Goal: Navigation & Orientation: Find specific page/section

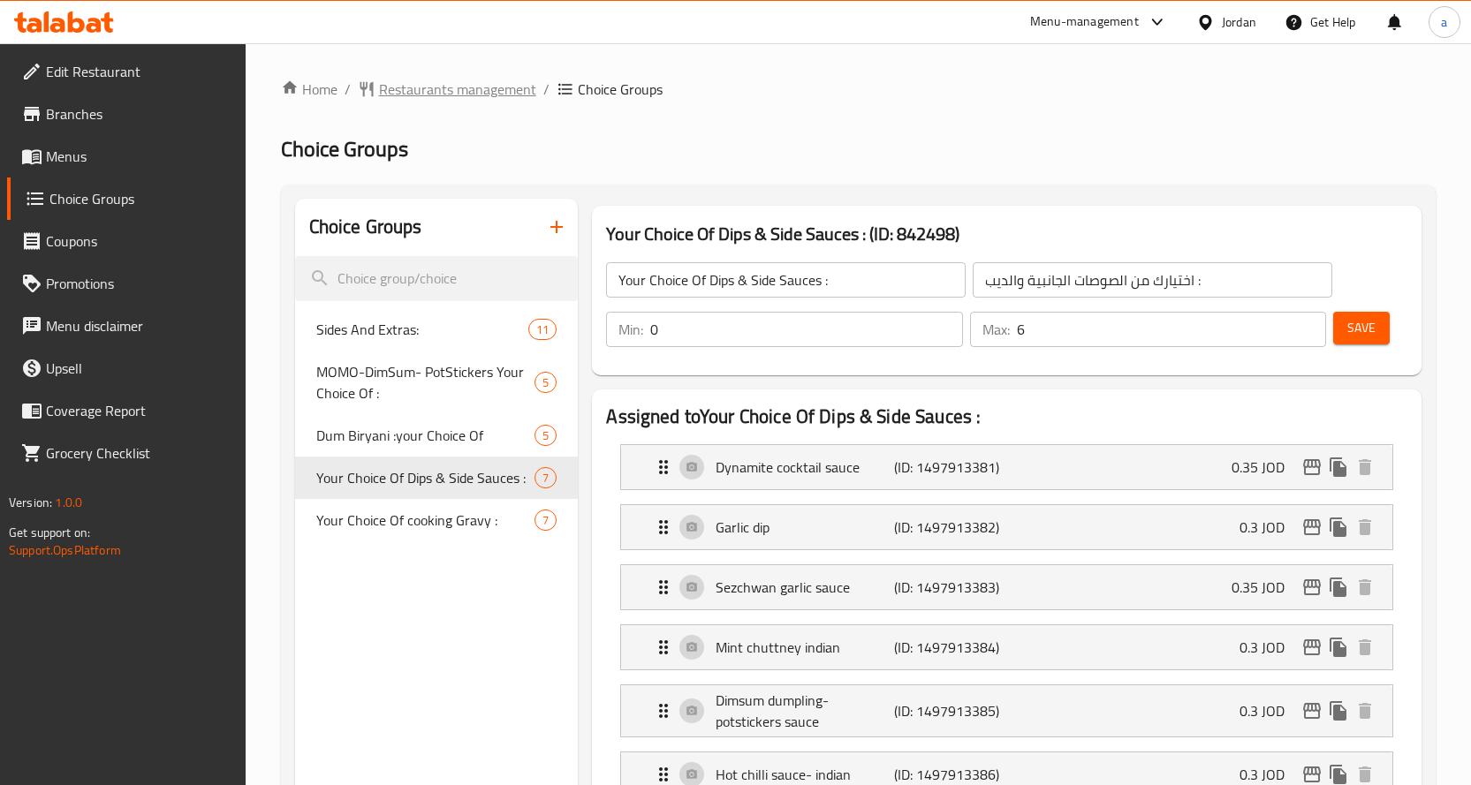
click at [443, 87] on span "Restaurants management" at bounding box center [457, 89] width 157 height 21
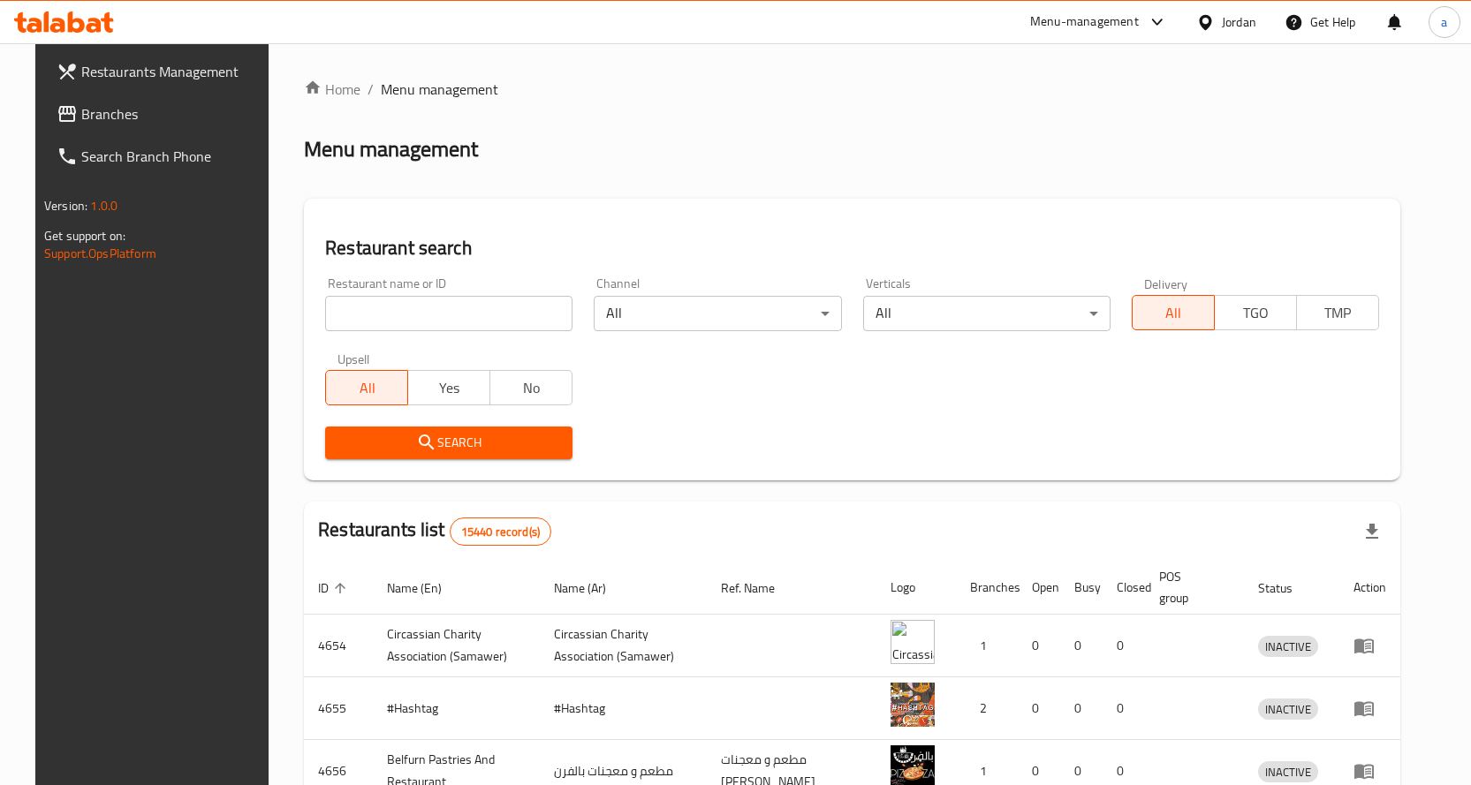
click at [1254, 15] on div "Jordan" at bounding box center [1239, 21] width 34 height 19
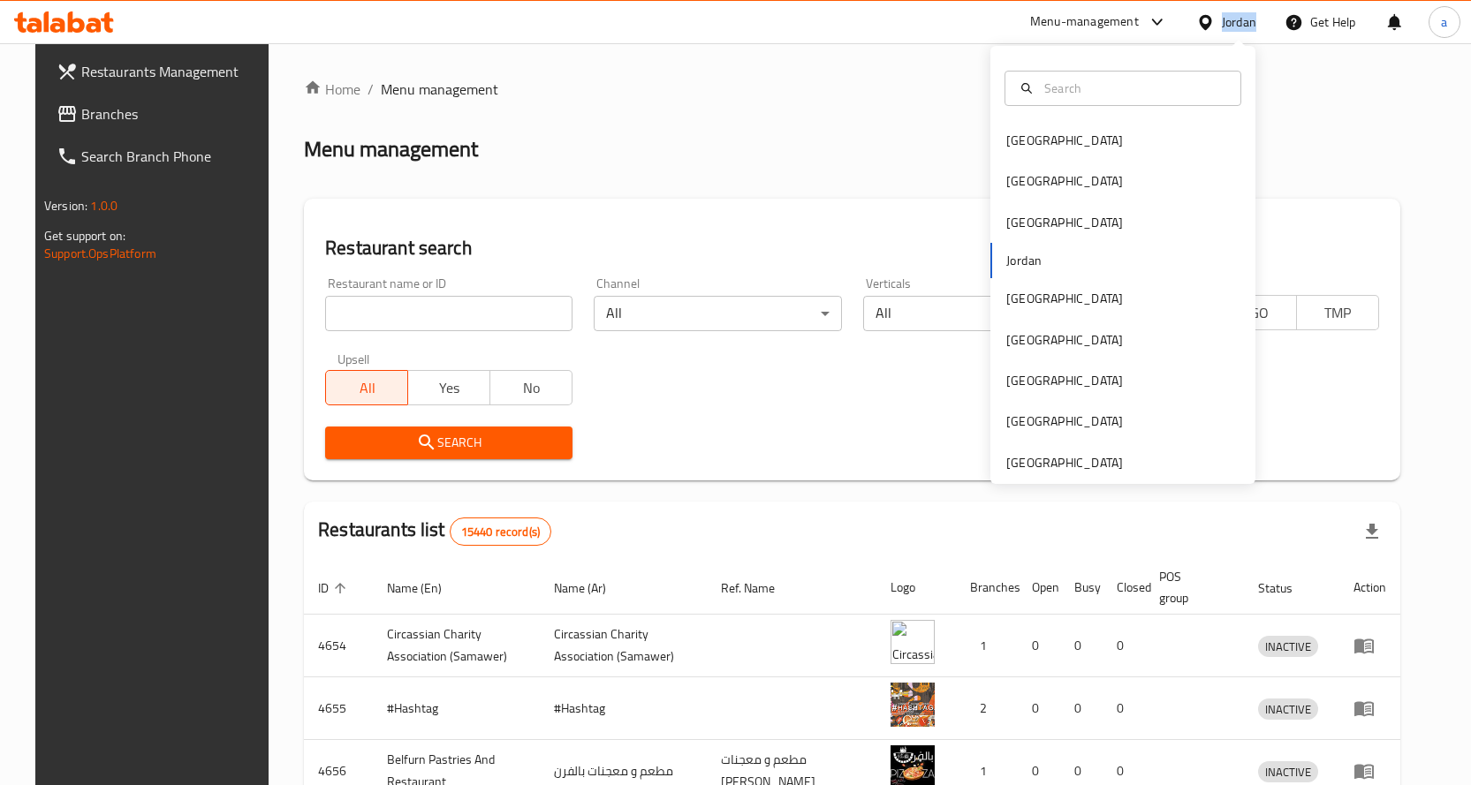
drag, startPoint x: 1254, startPoint y: 15, endPoint x: 1224, endPoint y: -4, distance: 34.6
click at [1224, 0] on html "​ Menu-management Jordan Get Help a Restaurants Management Branches Search Bran…" at bounding box center [735, 392] width 1471 height 785
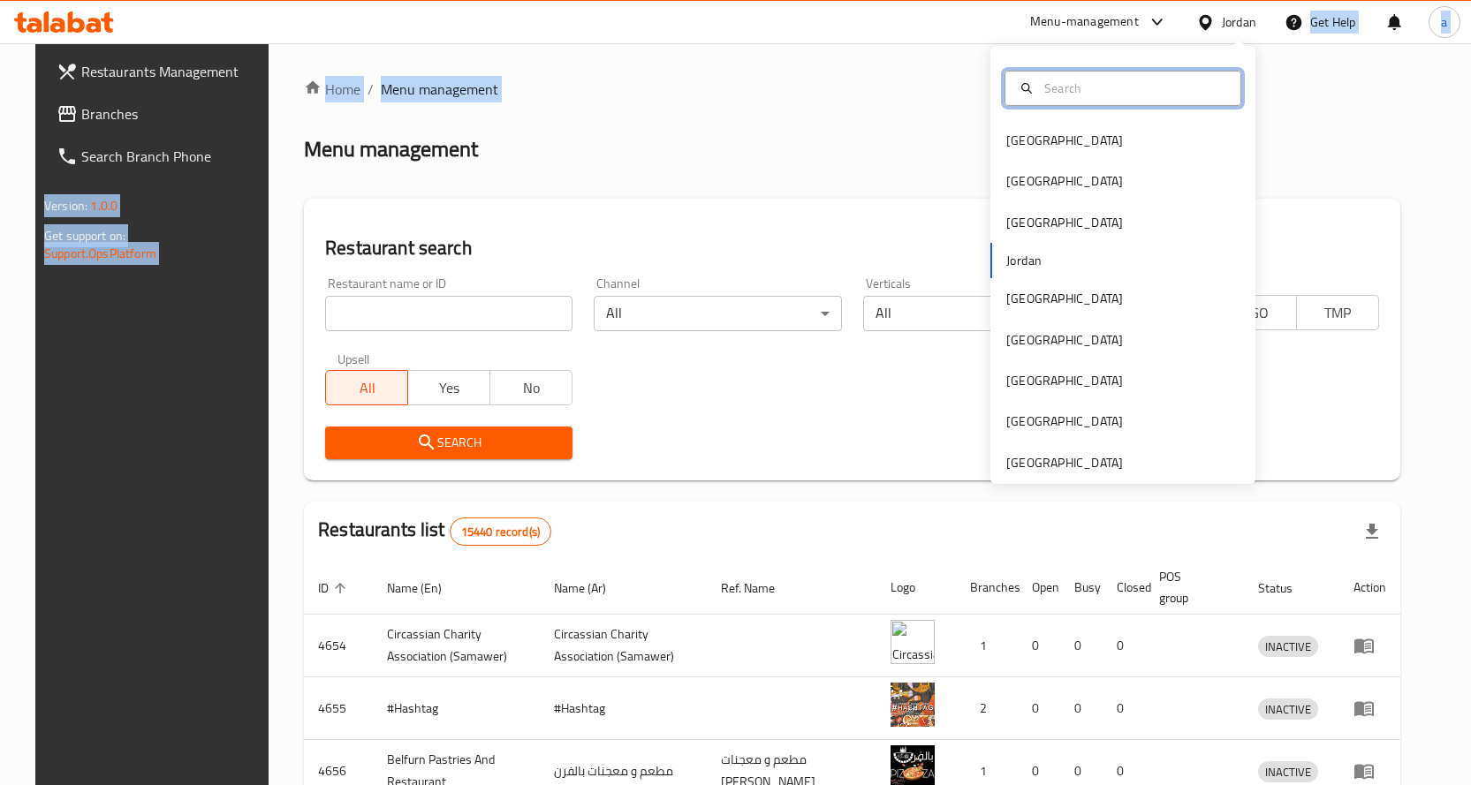
click at [1037, 92] on input "text" at bounding box center [1133, 88] width 193 height 19
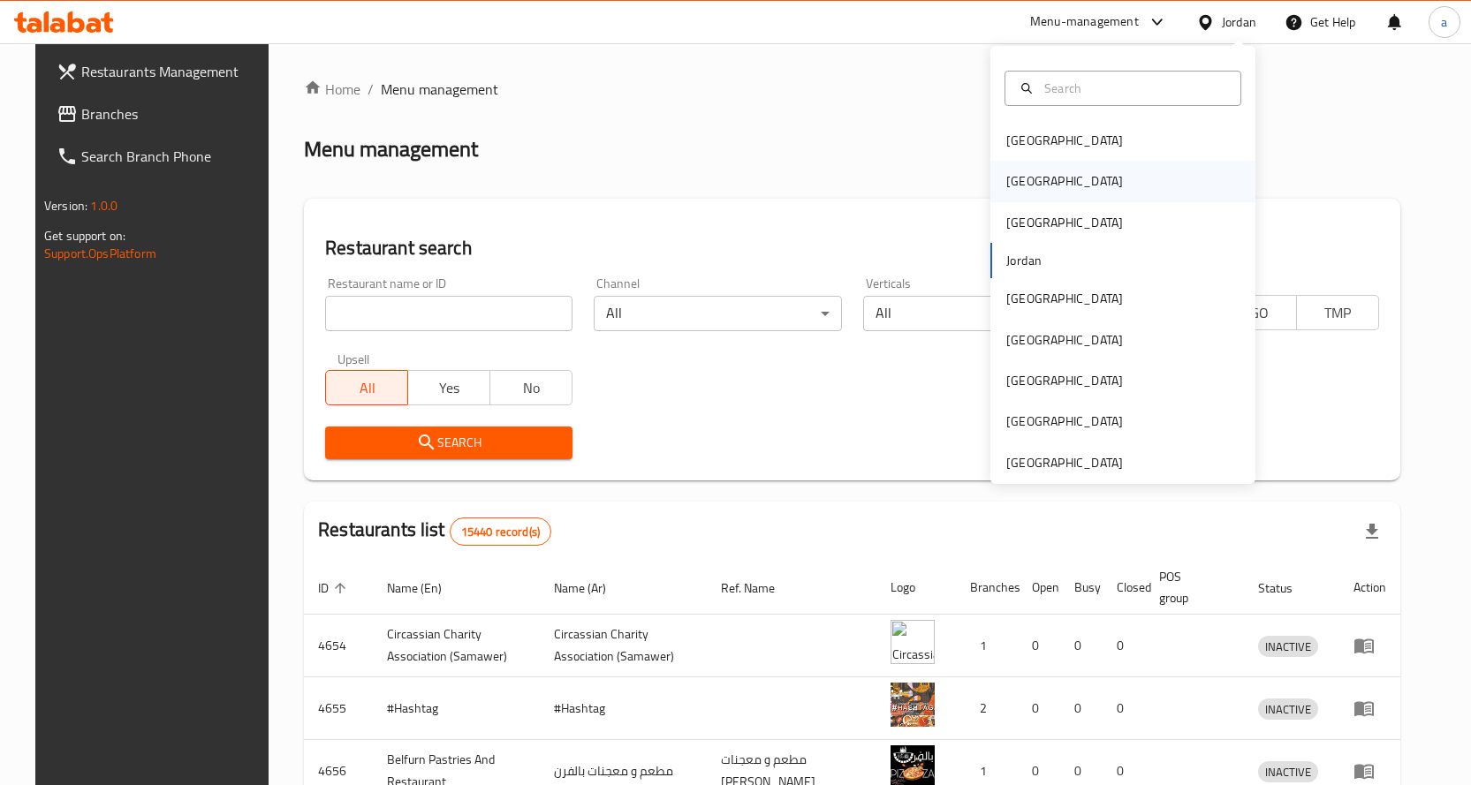
click at [1041, 183] on div "[GEOGRAPHIC_DATA]" at bounding box center [1122, 181] width 265 height 41
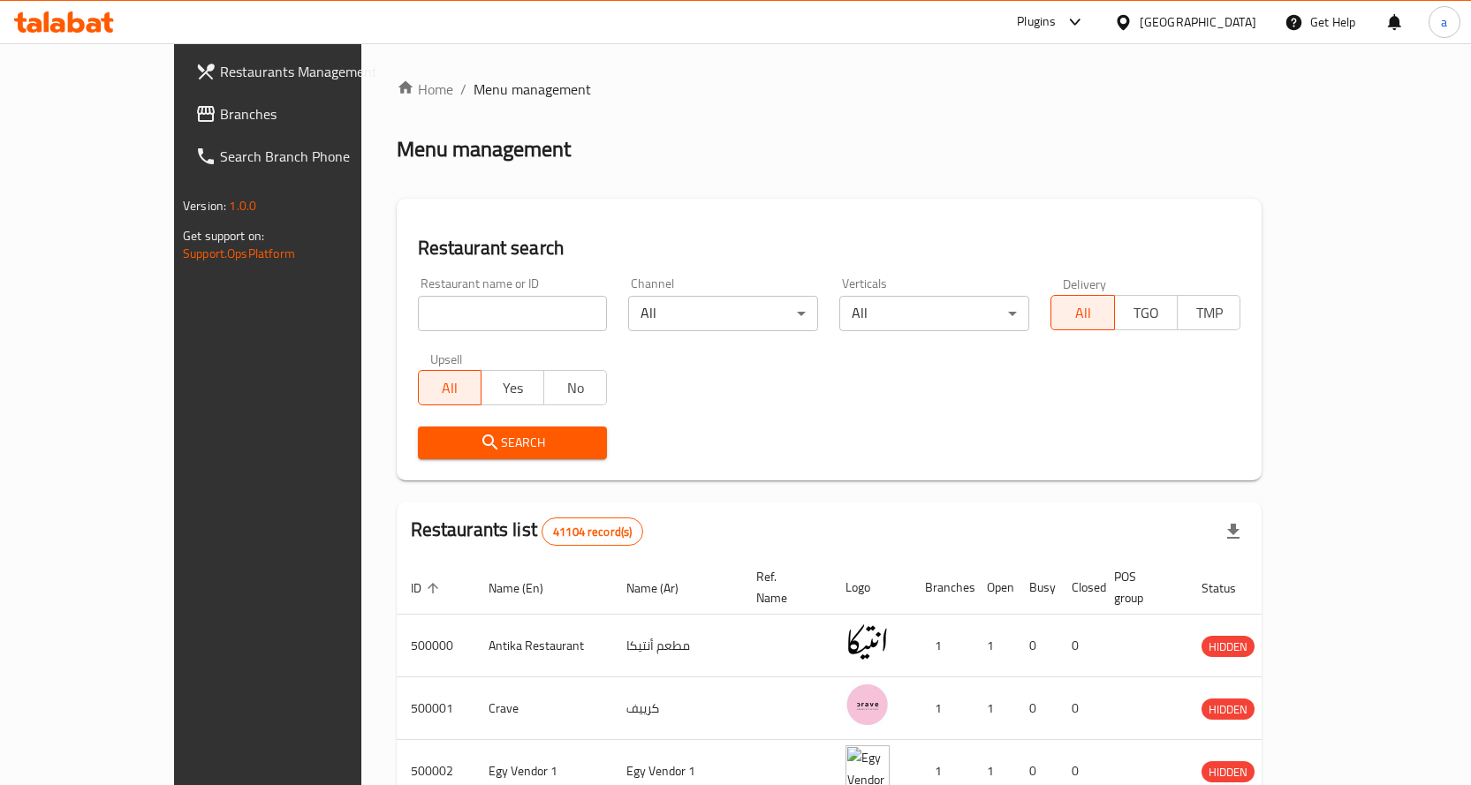
click at [916, 194] on div "Home / Menu management Menu management Restaurant search Restaurant name or ID …" at bounding box center [830, 662] width 866 height 1166
click at [220, 125] on span "Branches" at bounding box center [313, 113] width 186 height 21
